Goal: Task Accomplishment & Management: Manage account settings

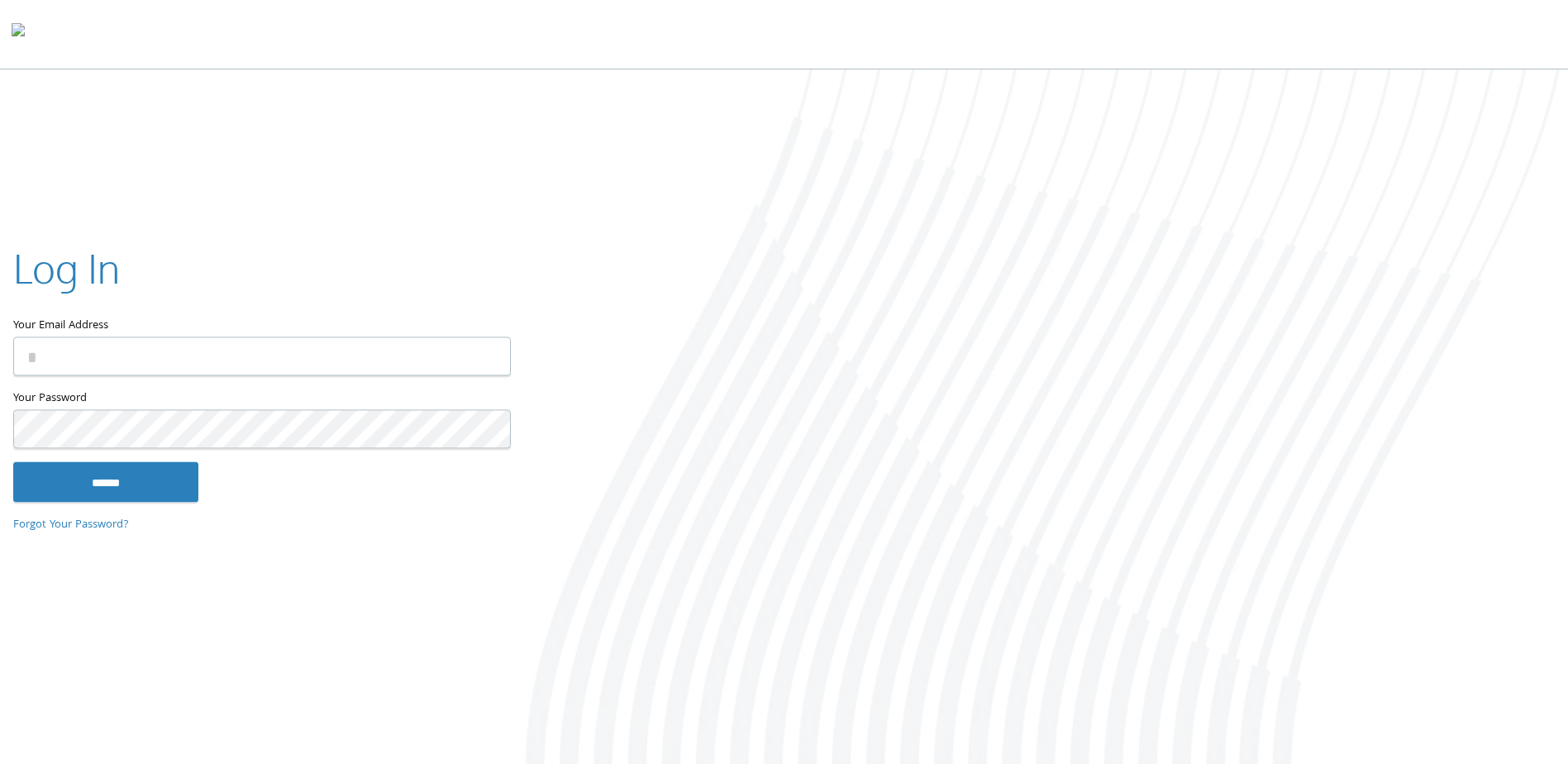
type input "**********"
click at [113, 484] on input "******" at bounding box center [106, 481] width 185 height 40
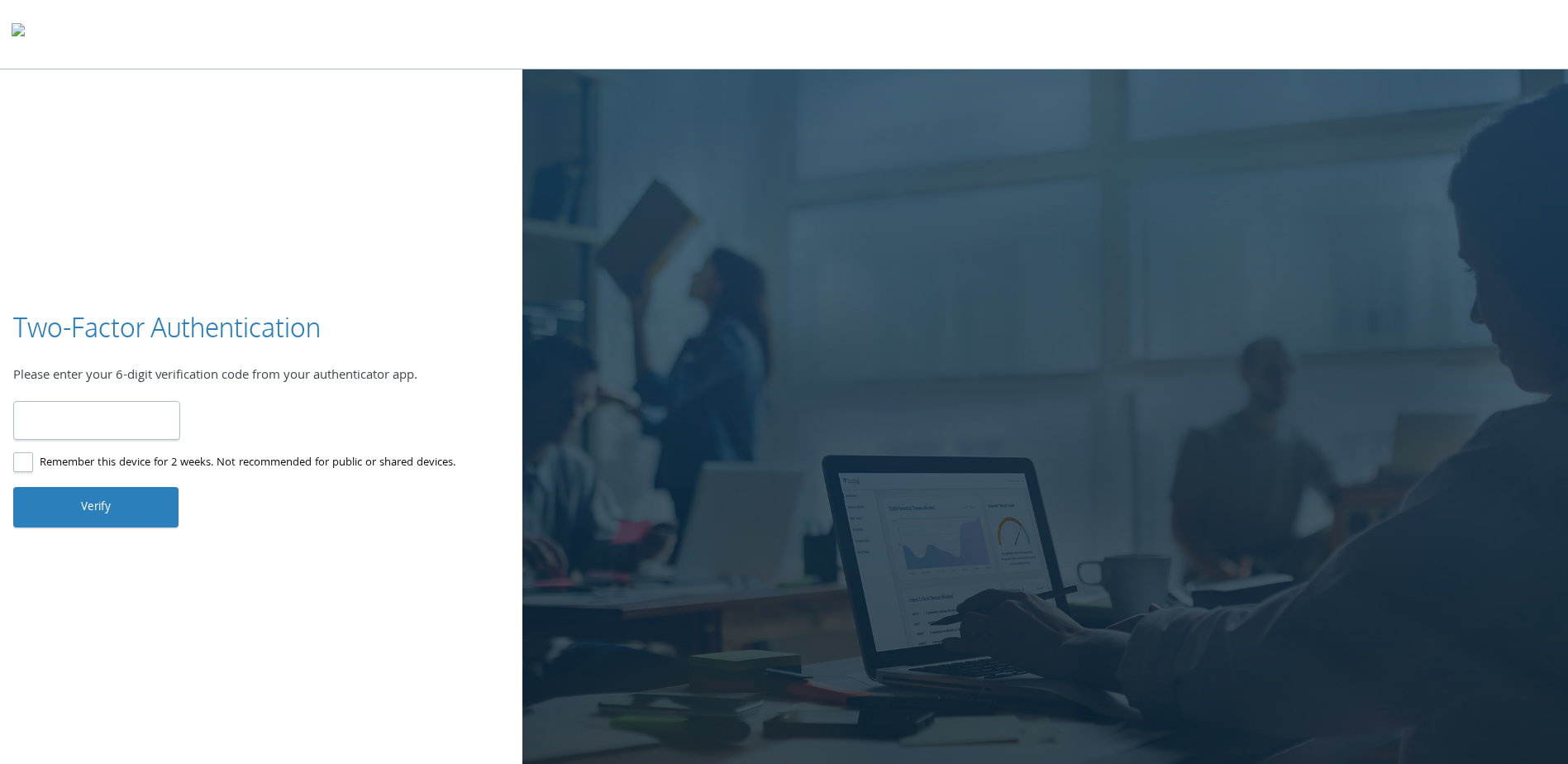
type input "******"
click at [36, 498] on button "Verify" at bounding box center [96, 506] width 166 height 40
